Goal: Transaction & Acquisition: Obtain resource

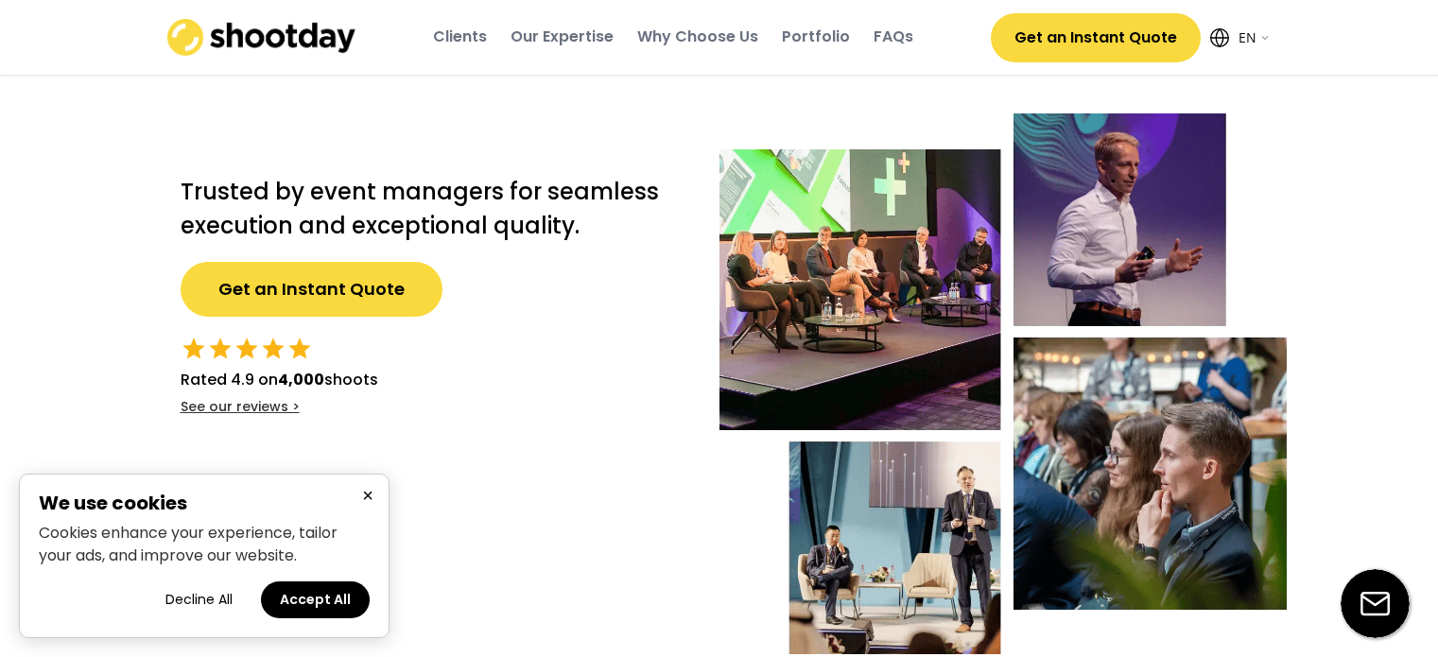
select select ""en""
click at [329, 606] on button "Accept All" at bounding box center [315, 599] width 109 height 37
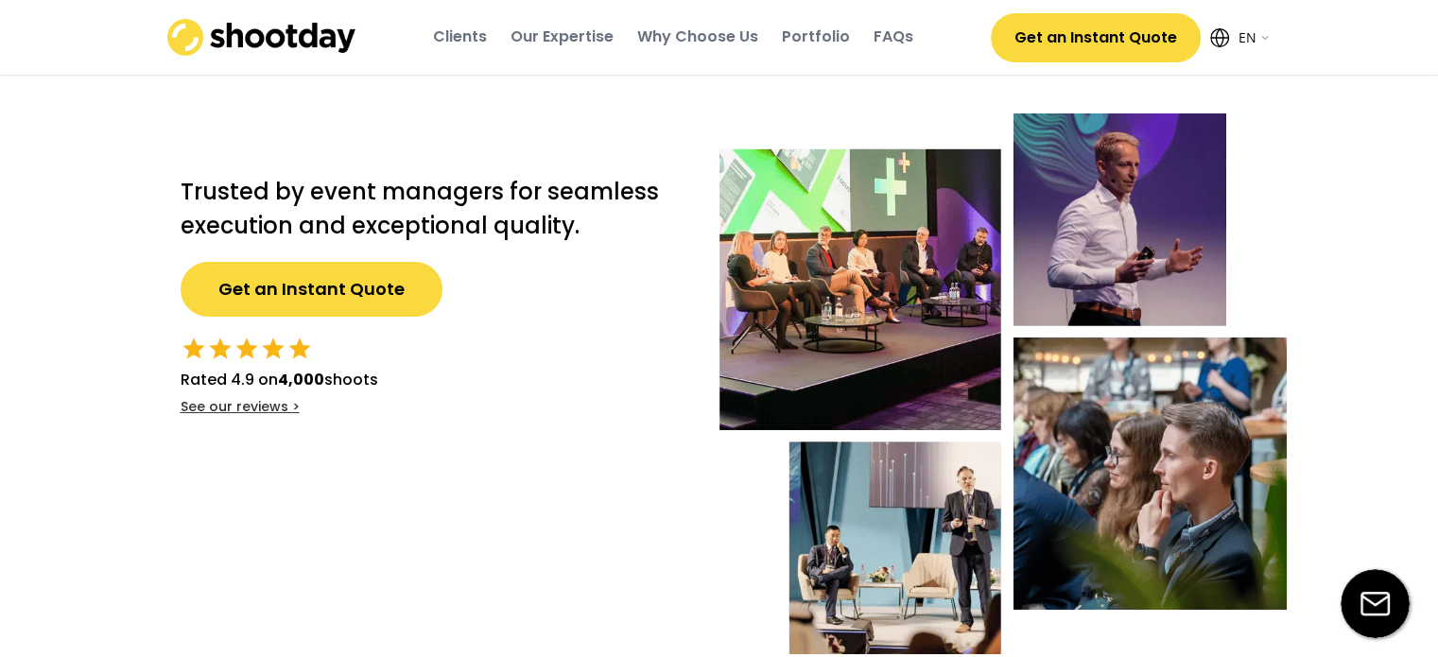
click at [470, 38] on div "Clients" at bounding box center [460, 36] width 54 height 21
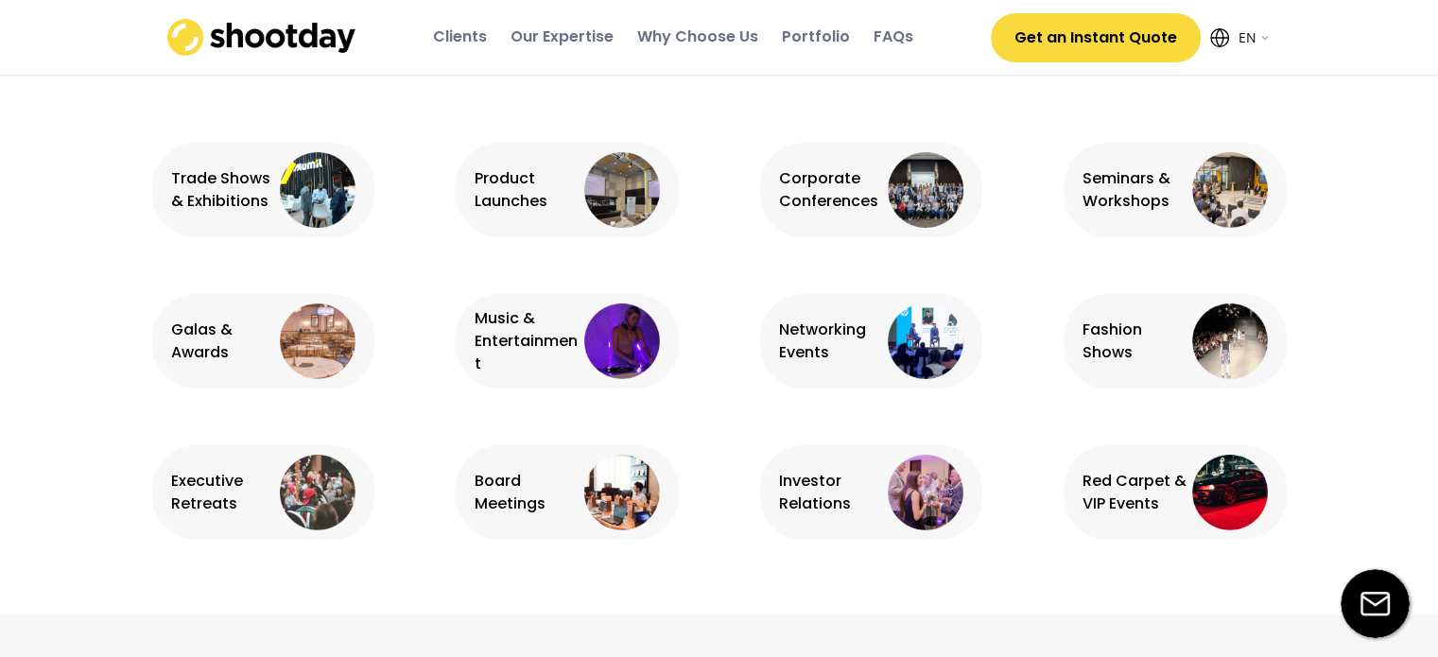
scroll to position [1363, 0]
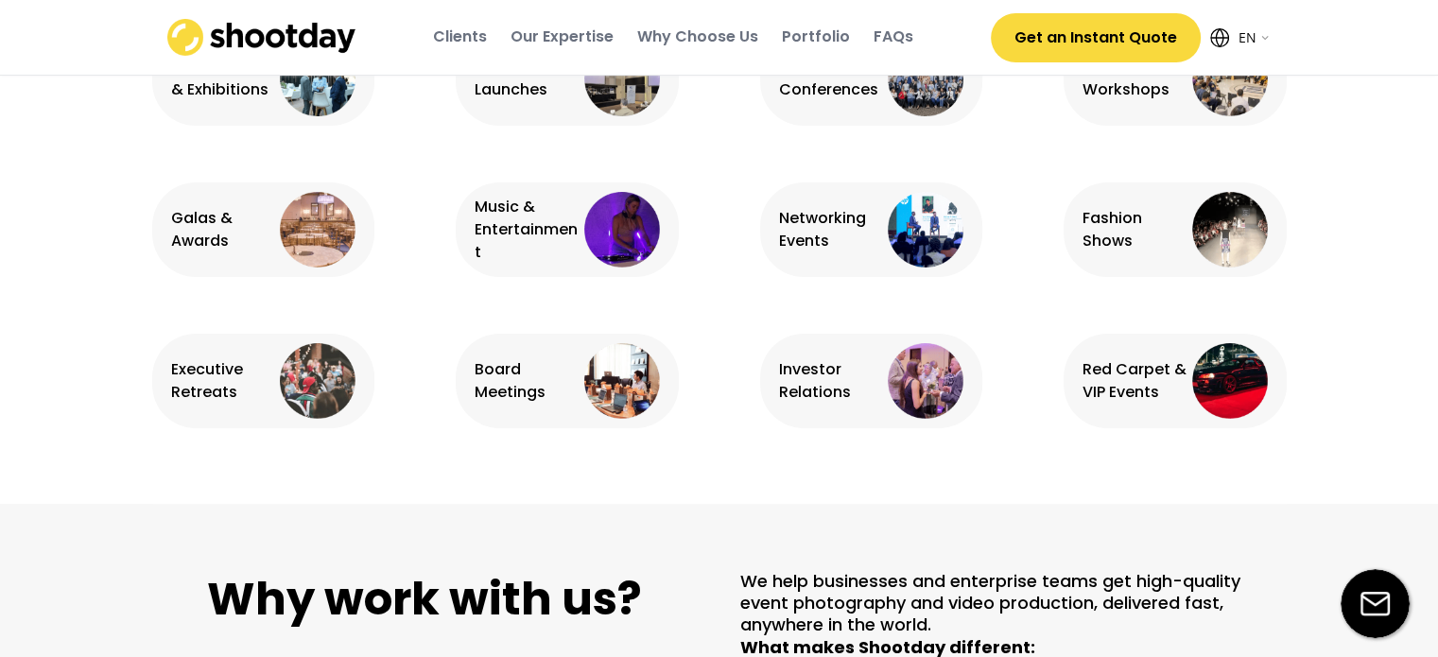
click at [233, 226] on div "Galas & Awards" at bounding box center [223, 229] width 105 height 45
click at [373, 245] on div "Galas & Awards" at bounding box center [263, 201] width 223 height 151
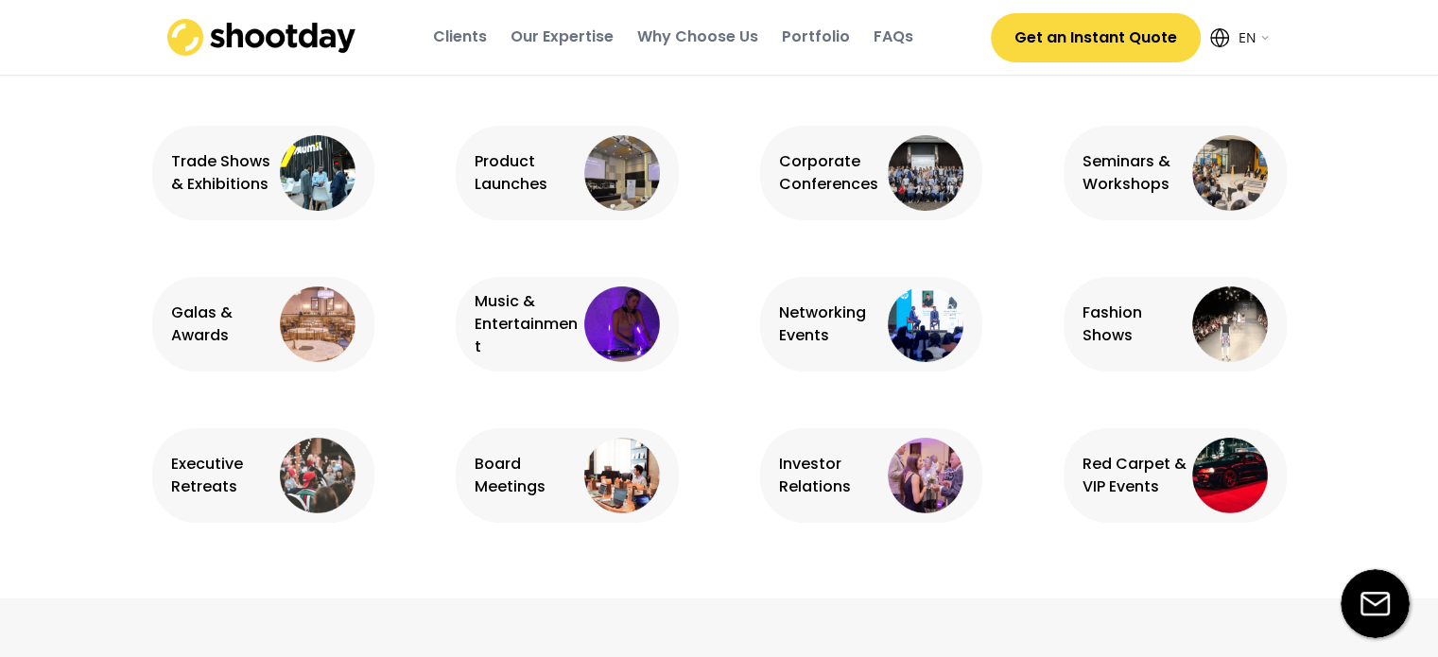
click at [799, 47] on div "Portfolio" at bounding box center [816, 36] width 68 height 21
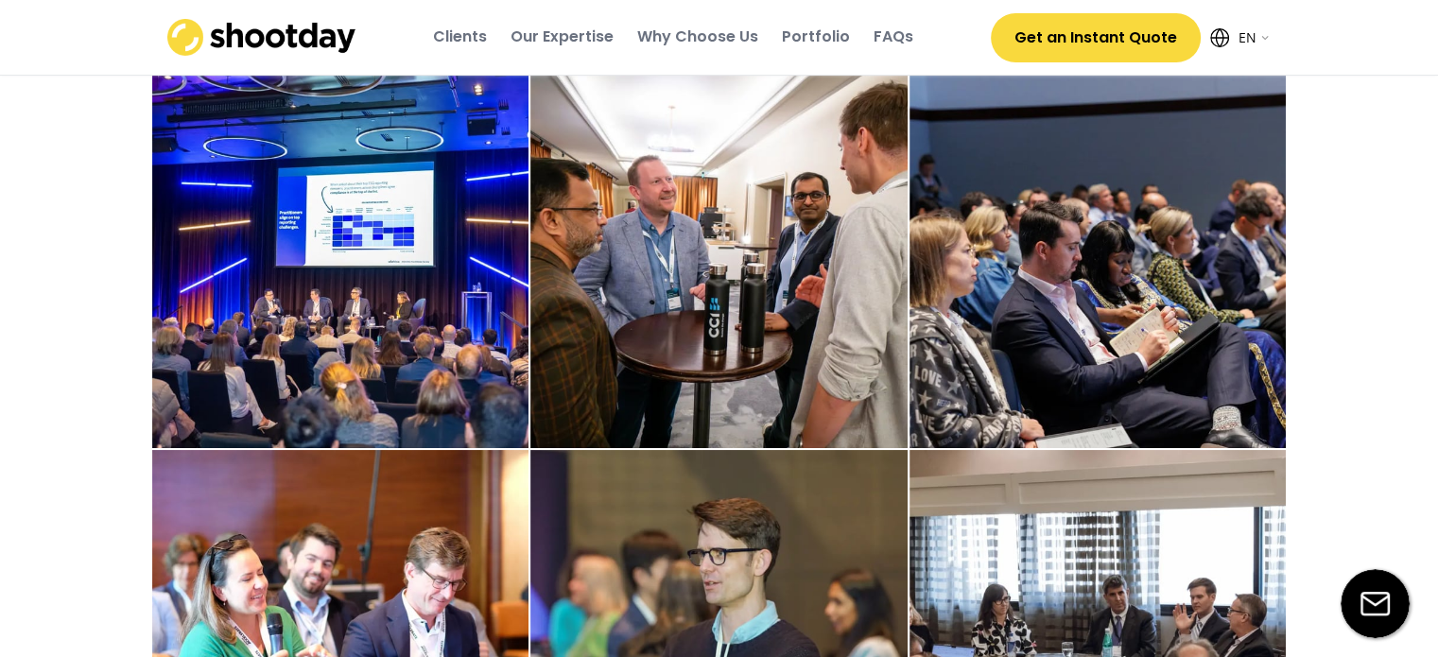
scroll to position [2864, 0]
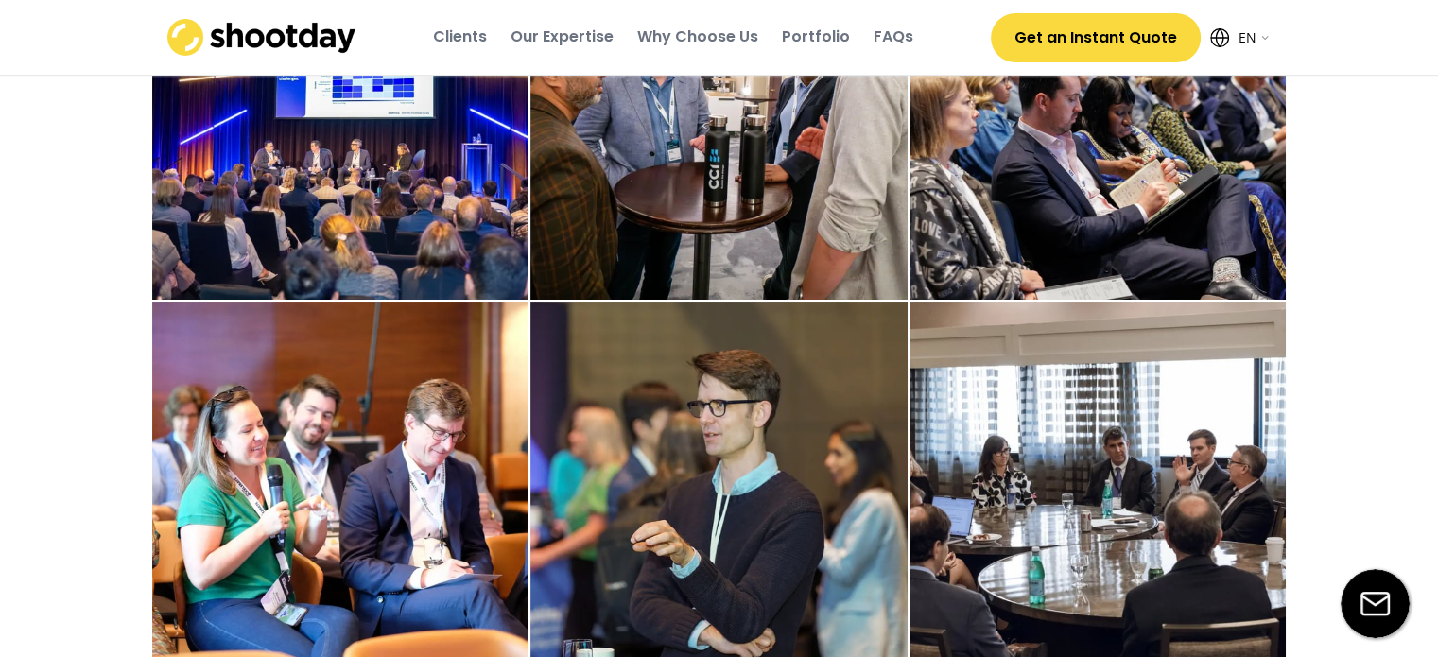
click at [1082, 43] on button "Get an Instant Quote" at bounding box center [1096, 37] width 210 height 49
